Goal: Check status

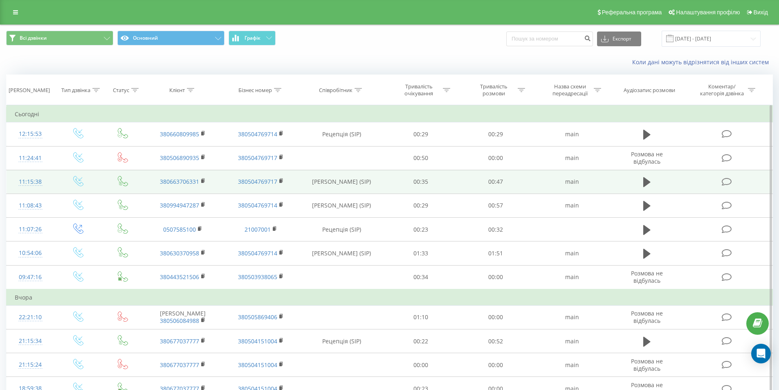
click at [203, 133] on rect at bounding box center [202, 134] width 2 height 4
